Goal: Go to known website: Access a specific website the user already knows

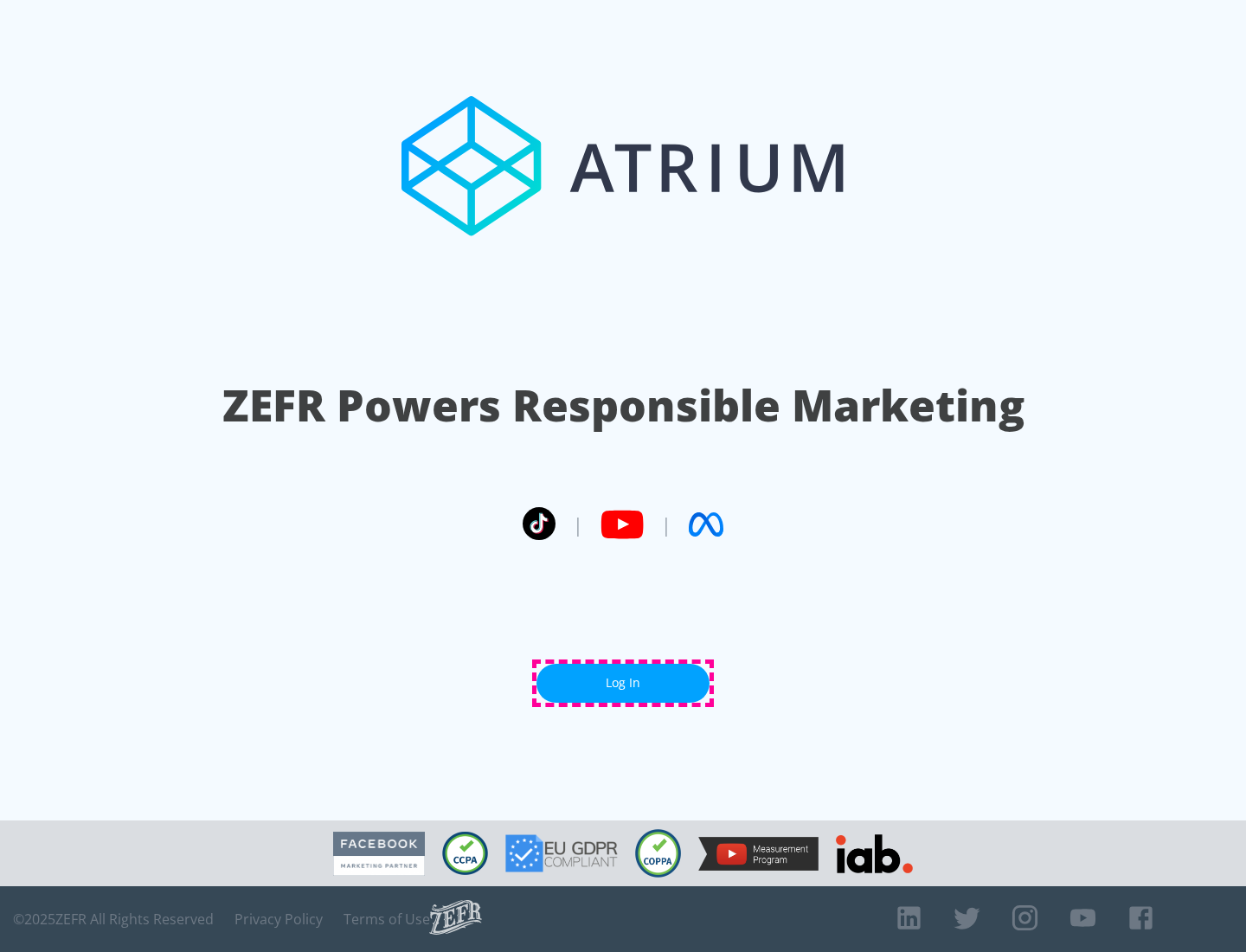
click at [623, 682] on link "Log In" at bounding box center [623, 682] width 173 height 38
